Goal: Information Seeking & Learning: Learn about a topic

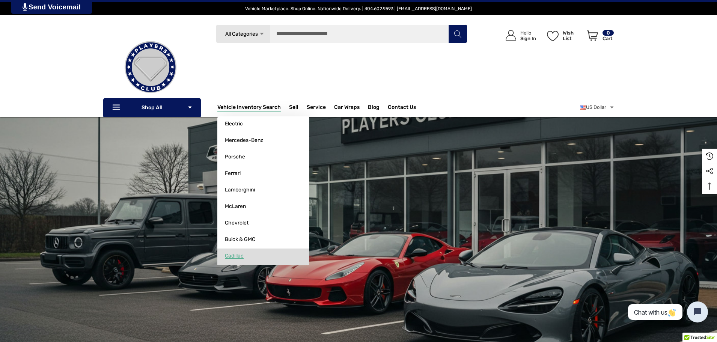
click at [244, 256] on span "Cadillac" at bounding box center [234, 256] width 19 height 7
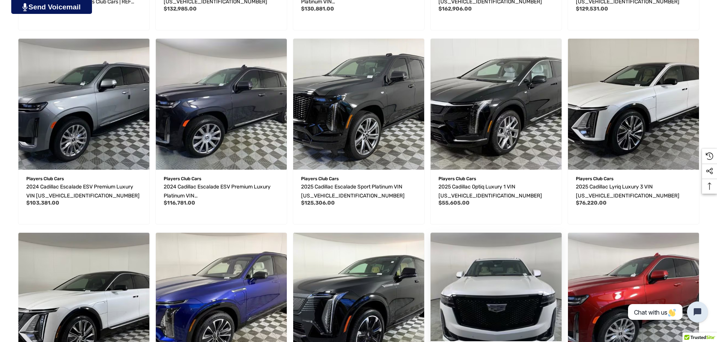
scroll to position [488, 0]
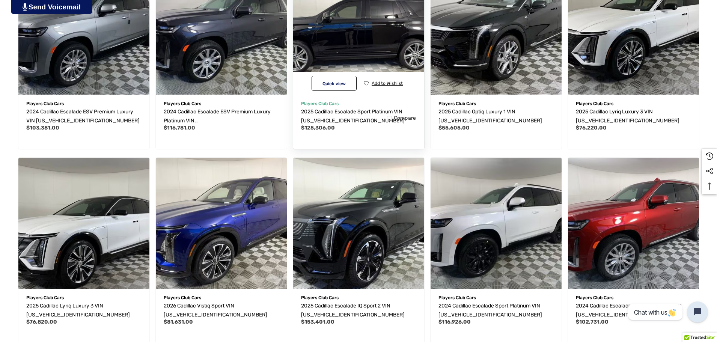
click at [372, 81] on button "Add to Wishlist" at bounding box center [383, 83] width 45 height 15
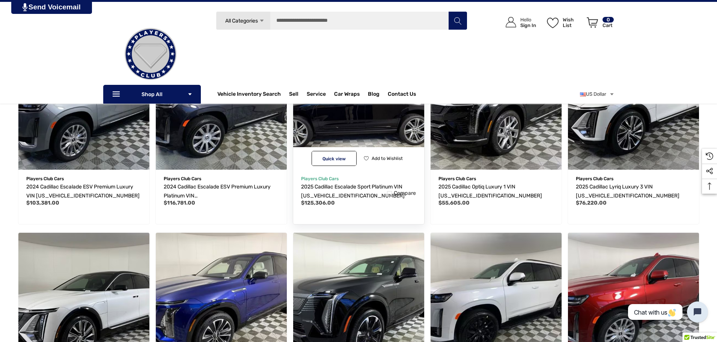
scroll to position [375, 0]
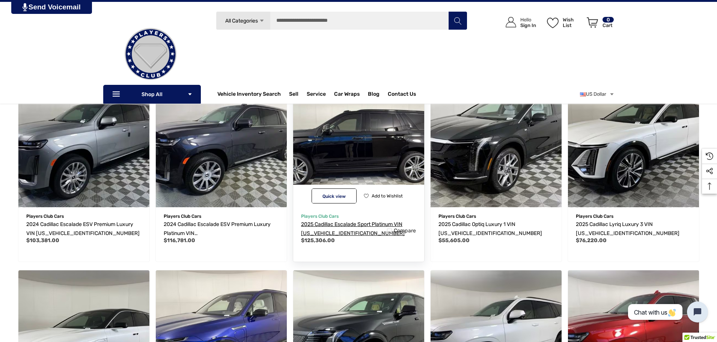
click at [315, 223] on span "2025 Cadillac Escalade Sport Platinum VIN [US_VEHICLE_IDENTIFICATION_NUMBER]" at bounding box center [353, 228] width 104 height 15
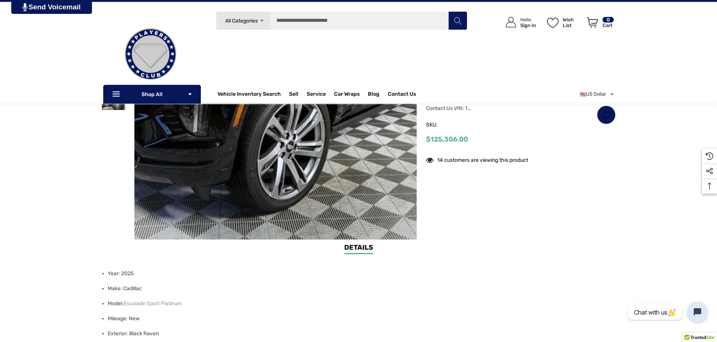
scroll to position [75, 0]
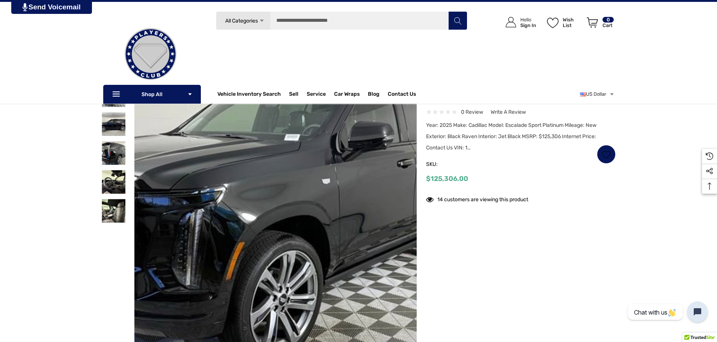
click at [297, 203] on img at bounding box center [260, 213] width 481 height 360
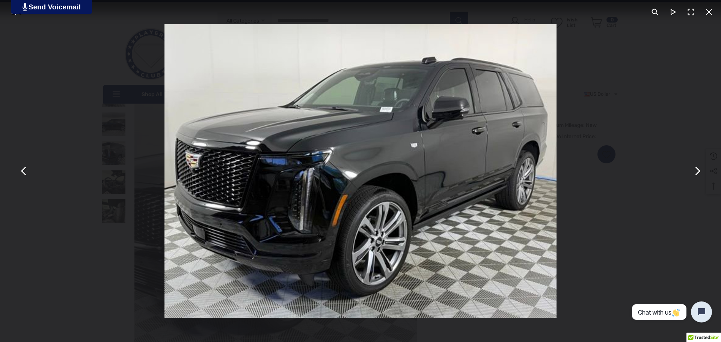
click at [699, 173] on button "You can close this modal content with the ESC key" at bounding box center [697, 171] width 18 height 18
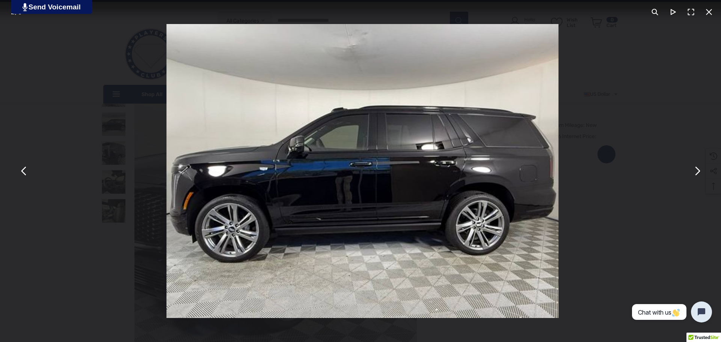
click at [699, 173] on button "You can close this modal content with the ESC key" at bounding box center [697, 171] width 18 height 18
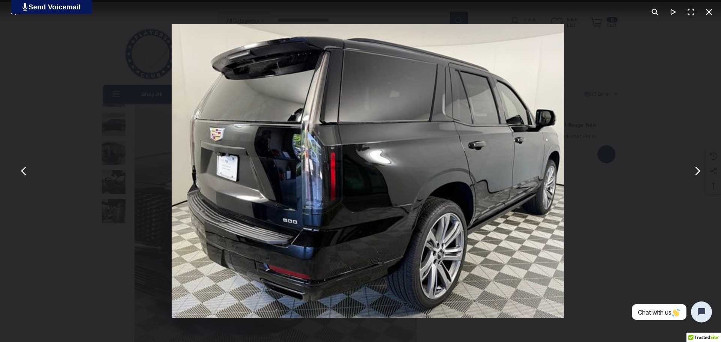
click at [699, 173] on button "You can close this modal content with the ESC key" at bounding box center [697, 171] width 18 height 18
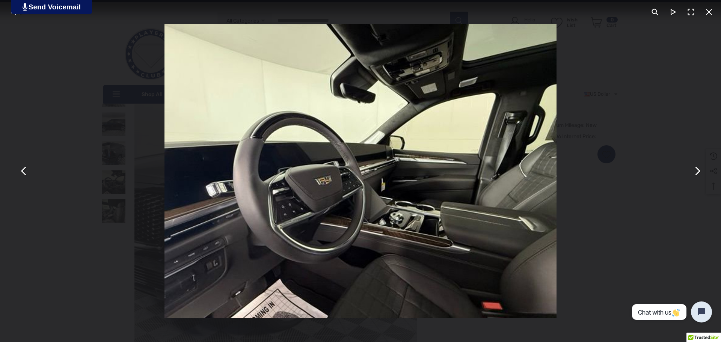
click at [697, 171] on button "You can close this modal content with the ESC key" at bounding box center [697, 171] width 18 height 18
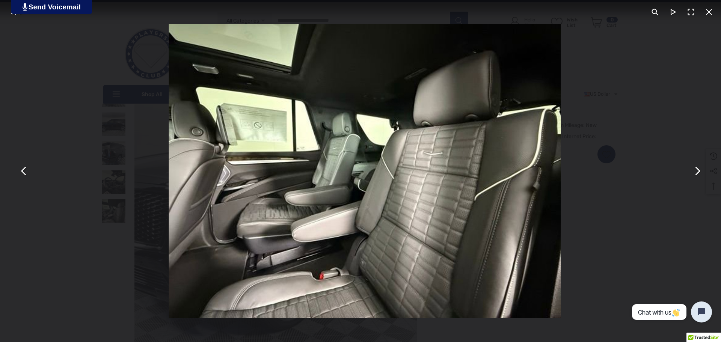
click at [697, 171] on button "You can close this modal content with the ESC key" at bounding box center [697, 171] width 18 height 18
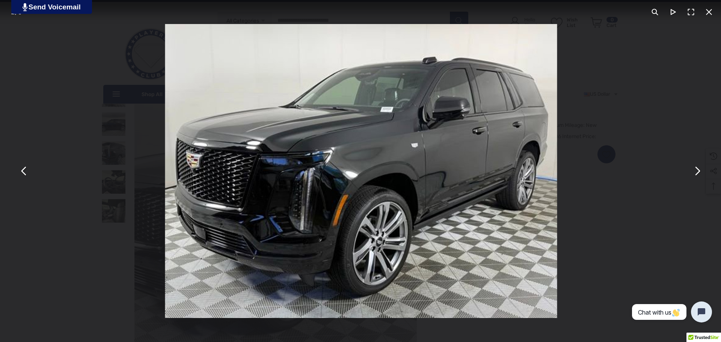
click at [696, 170] on button "You can close this modal content with the ESC key" at bounding box center [697, 171] width 18 height 18
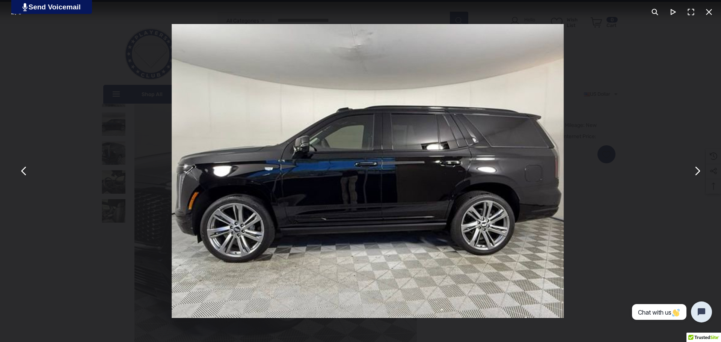
click at [696, 170] on button "You can close this modal content with the ESC key" at bounding box center [697, 171] width 18 height 18
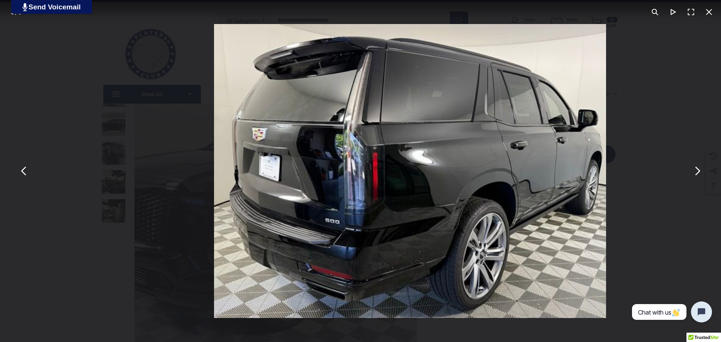
click at [696, 170] on button "You can close this modal content with the ESC key" at bounding box center [697, 171] width 18 height 18
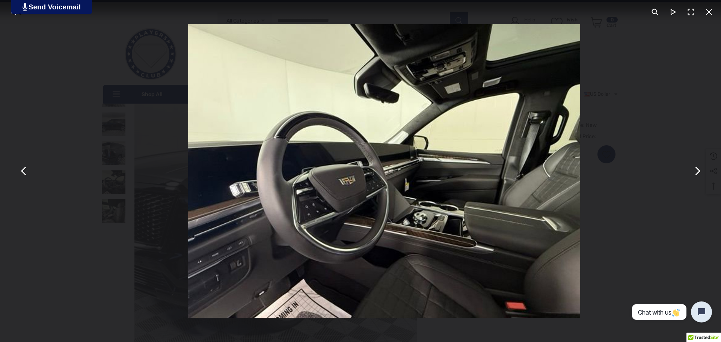
click at [696, 170] on button "You can close this modal content with the ESC key" at bounding box center [697, 171] width 18 height 18
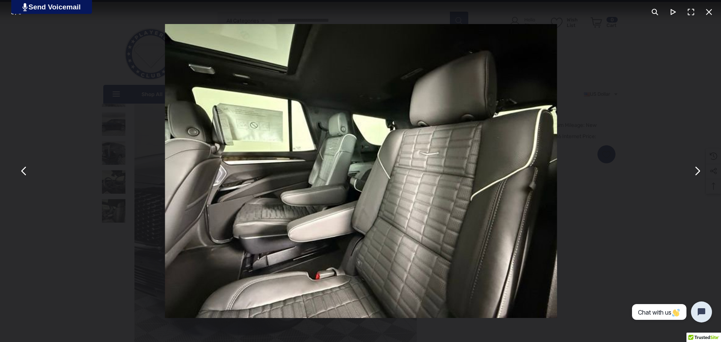
click at [710, 16] on button "You can close this modal content with the ESC key" at bounding box center [709, 12] width 18 height 18
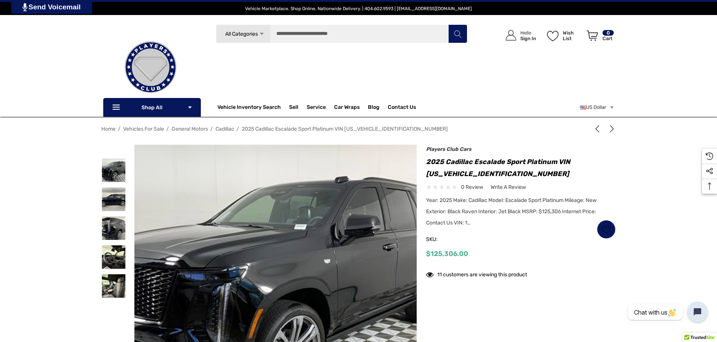
scroll to position [75, 0]
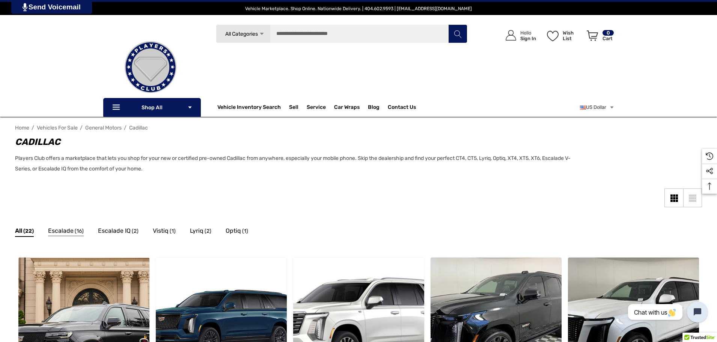
click at [70, 232] on span "Escalade" at bounding box center [61, 231] width 26 height 10
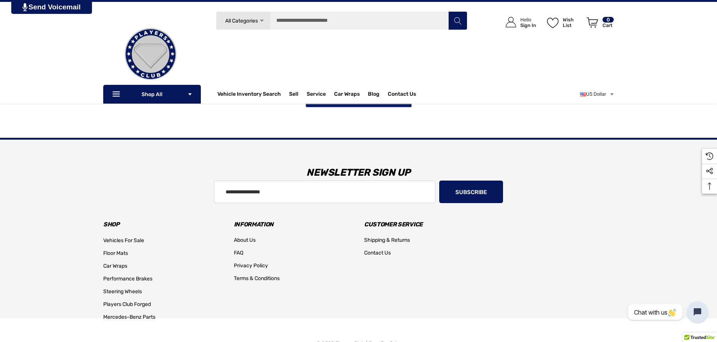
scroll to position [563, 0]
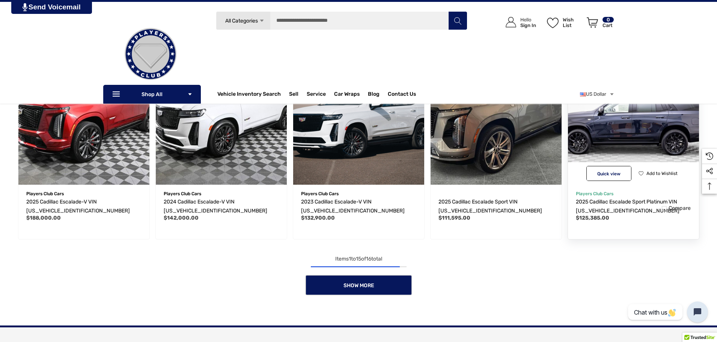
click at [629, 144] on img "2025 Cadillac Escalade Sport Platinum VIN 1GYS9GRL8SR194287,$125,385.00\a" at bounding box center [633, 119] width 144 height 144
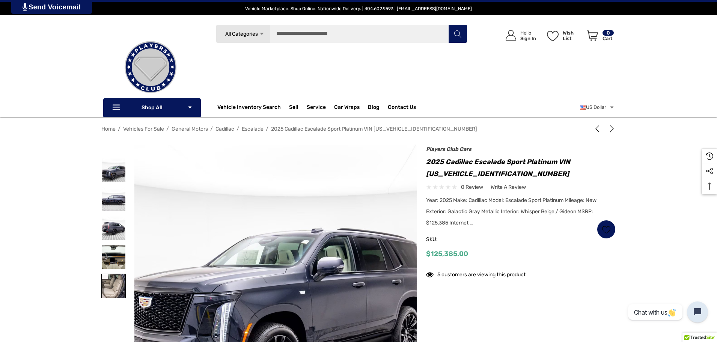
click at [113, 283] on img at bounding box center [114, 286] width 24 height 24
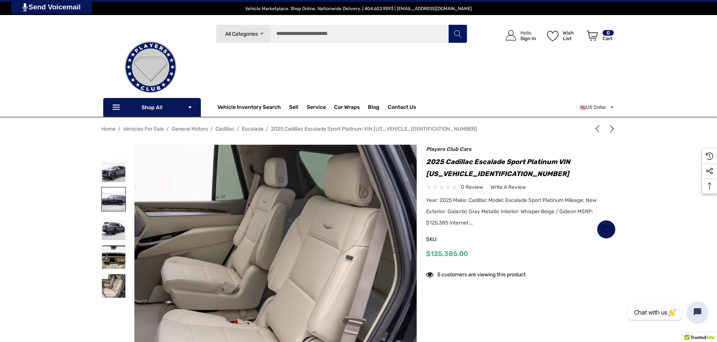
click at [111, 197] on img at bounding box center [114, 199] width 24 height 24
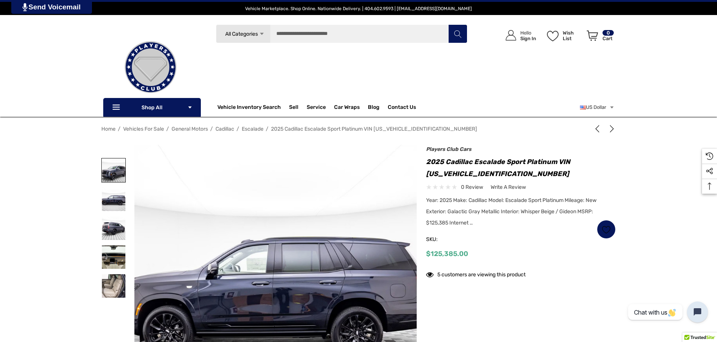
click at [111, 180] on img at bounding box center [114, 170] width 24 height 24
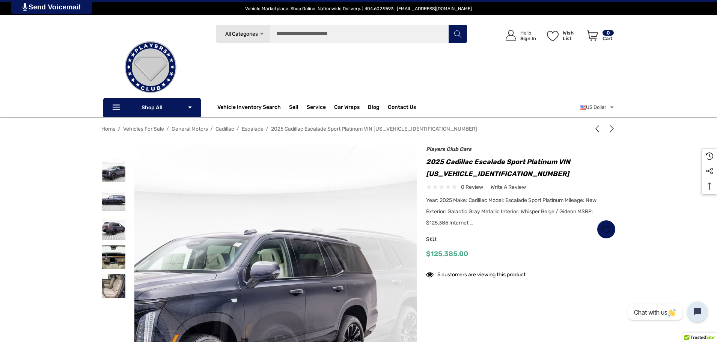
scroll to position [113, 0]
